Goal: Complete application form

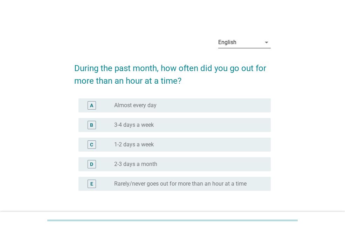
click at [239, 41] on div "English" at bounding box center [239, 42] width 43 height 11
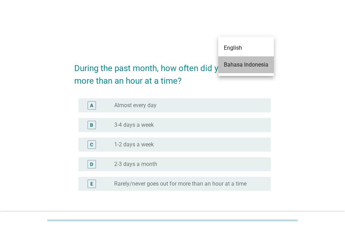
click at [236, 66] on div "Bahasa Indonesia" at bounding box center [246, 65] width 45 height 8
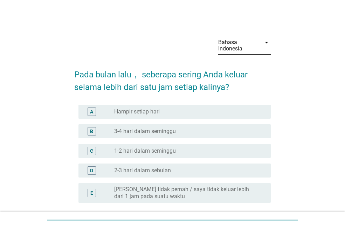
click at [206, 108] on div "radio_button_unchecked Hampir setiap hari" at bounding box center [186, 111] width 145 height 7
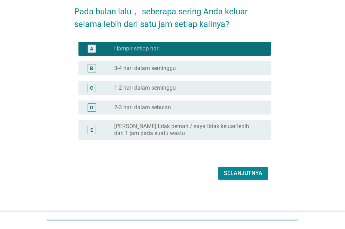
scroll to position [64, 0]
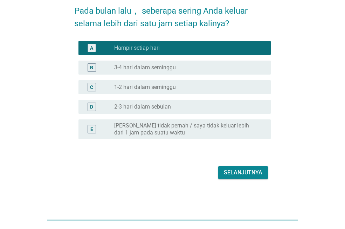
click at [238, 176] on div "Selanjutnya" at bounding box center [243, 173] width 39 height 8
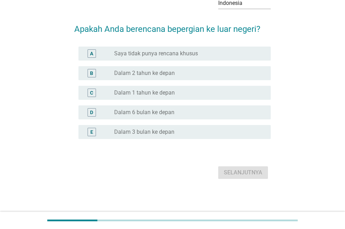
scroll to position [0, 0]
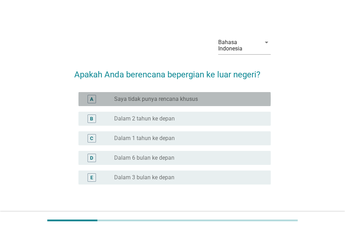
click at [194, 99] on label "Saya tidak punya rencana khusus" at bounding box center [156, 99] width 84 height 7
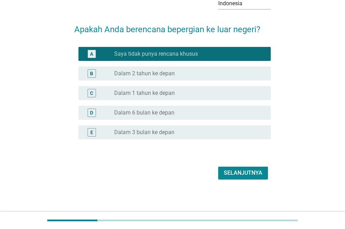
scroll to position [46, 0]
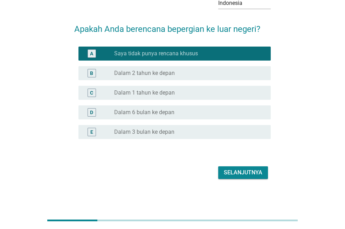
click at [252, 175] on div "Selanjutnya" at bounding box center [243, 173] width 39 height 8
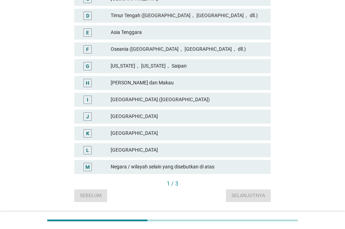
scroll to position [175, 0]
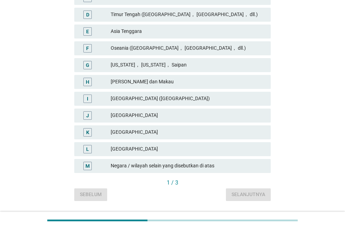
drag, startPoint x: 211, startPoint y: 136, endPoint x: 217, endPoint y: 141, distance: 7.5
click at [211, 136] on div "[GEOGRAPHIC_DATA]" at bounding box center [188, 132] width 155 height 8
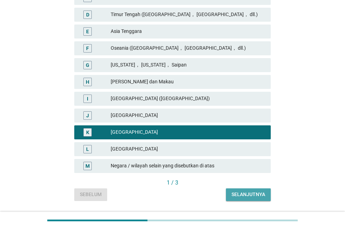
click at [241, 193] on div "Selanjutnya" at bounding box center [249, 194] width 34 height 7
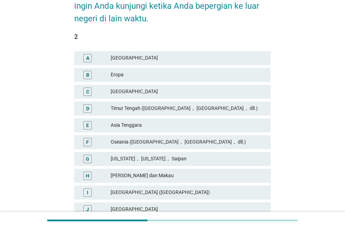
scroll to position [140, 0]
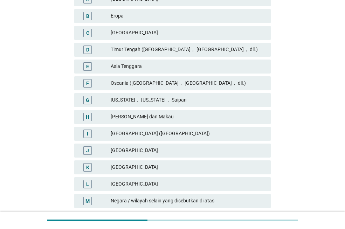
click at [228, 158] on div "J Taiwan" at bounding box center [172, 150] width 199 height 17
click at [226, 167] on div "[GEOGRAPHIC_DATA]" at bounding box center [188, 167] width 155 height 8
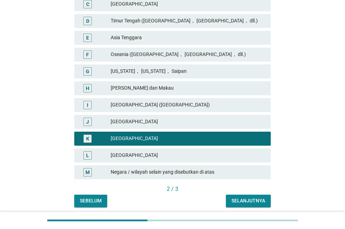
scroll to position [195, 0]
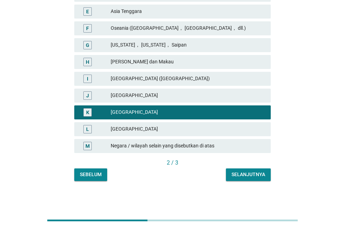
click at [241, 175] on div "Selanjutnya" at bounding box center [249, 174] width 34 height 7
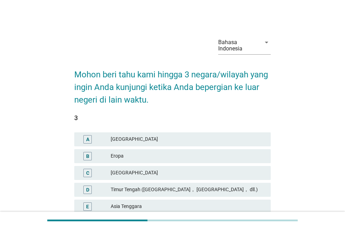
scroll to position [175, 0]
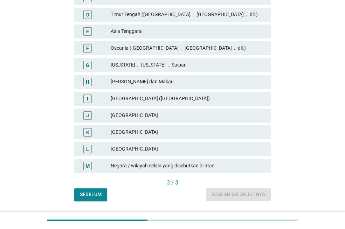
click at [231, 131] on div "[GEOGRAPHIC_DATA]" at bounding box center [188, 132] width 155 height 8
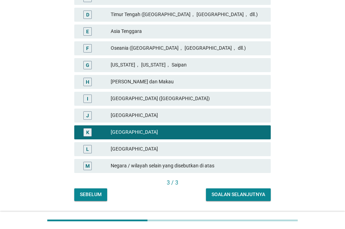
click at [244, 192] on div "Soalan selanjutnya" at bounding box center [239, 194] width 54 height 7
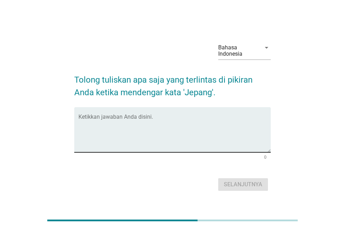
click at [135, 145] on textarea "Ketikkan jawaban Anda disini." at bounding box center [174, 134] width 192 height 37
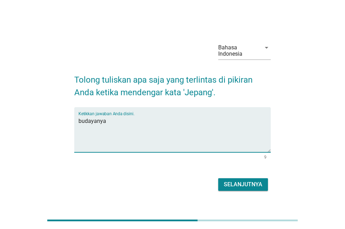
type textarea "budayanya"
click at [240, 182] on div "Selanjutnya" at bounding box center [243, 184] width 39 height 8
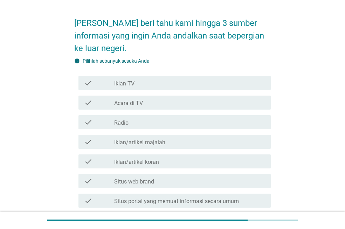
scroll to position [70, 0]
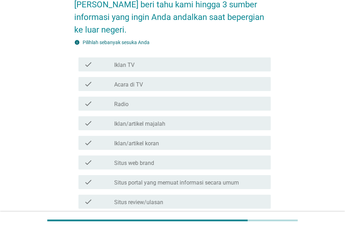
click at [200, 86] on div "check_box_outline_blank Acara di TV" at bounding box center [189, 84] width 151 height 8
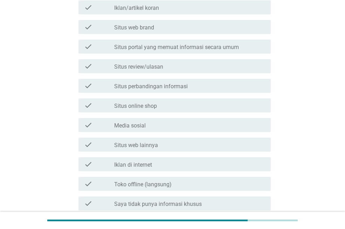
scroll to position [245, 0]
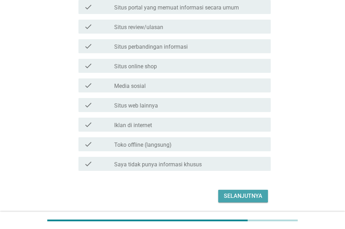
click at [252, 190] on button "Selanjutnya" at bounding box center [243, 196] width 50 height 13
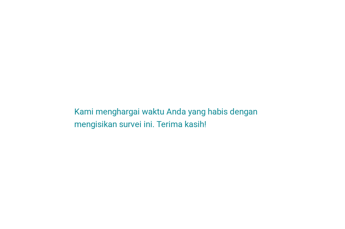
scroll to position [0, 0]
